Goal: Find specific page/section: Find specific page/section

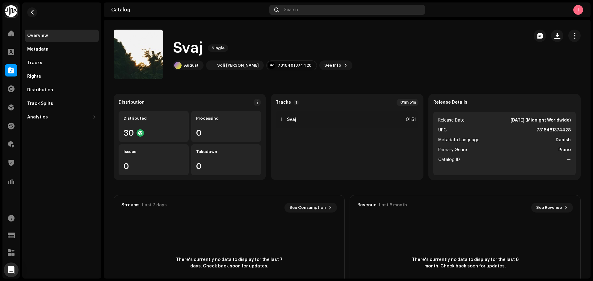
click at [304, 8] on div "Search" at bounding box center [347, 10] width 156 height 10
click at [10, 71] on span at bounding box center [11, 70] width 6 height 5
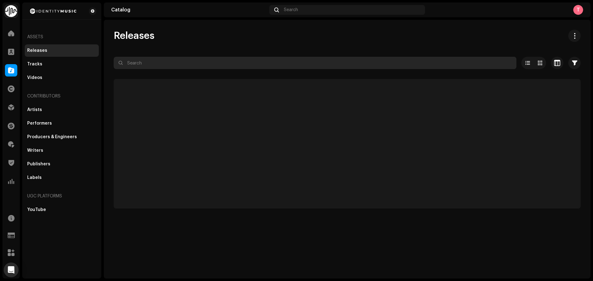
click at [175, 61] on input "text" at bounding box center [315, 63] width 403 height 12
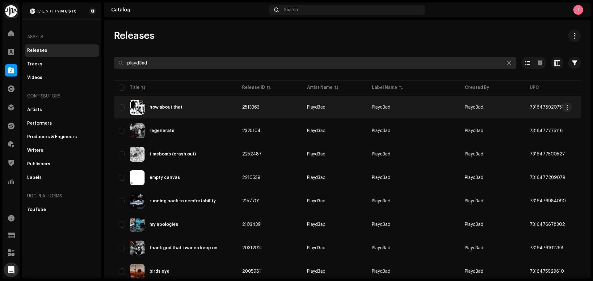
type input "playd3ad"
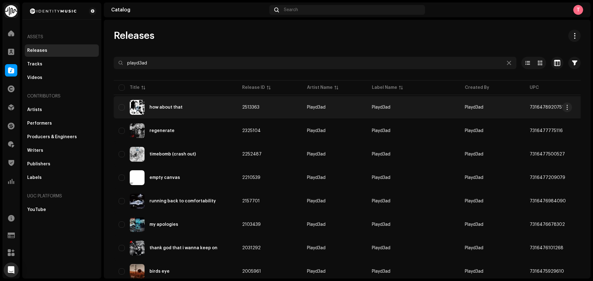
click at [279, 105] on td "2513363" at bounding box center [269, 107] width 65 height 22
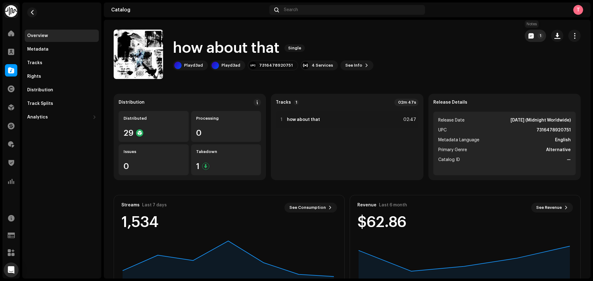
click at [528, 35] on span "button" at bounding box center [530, 35] width 5 height 5
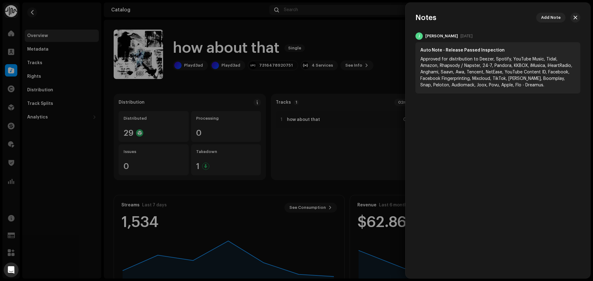
click at [383, 36] on div at bounding box center [296, 140] width 593 height 281
